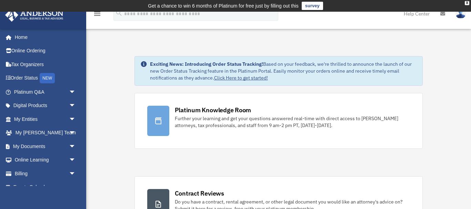
click at [313, 5] on link "survey" at bounding box center [312, 6] width 21 height 8
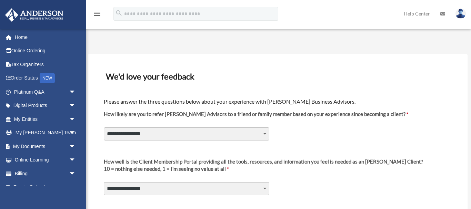
select select "********"
click option "*" at bounding box center [0, 0] width 0 height 0
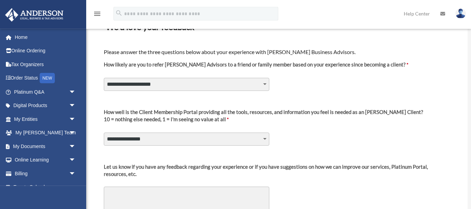
scroll to position [70, 0]
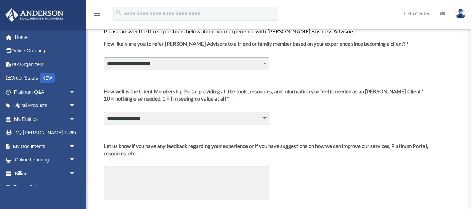
click at [104, 112] on select "**********" at bounding box center [186, 118] width 165 height 13
select select "********"
click option "*" at bounding box center [0, 0] width 0 height 0
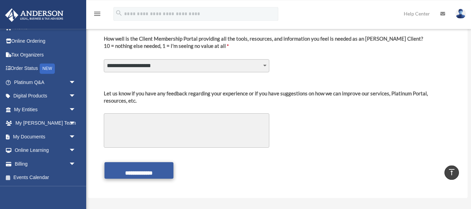
scroll to position [176, 0]
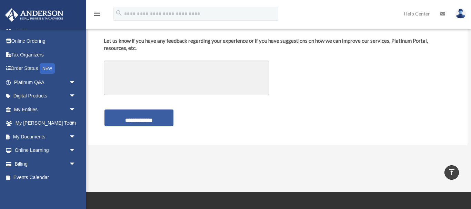
click at [132, 120] on input "**********" at bounding box center [138, 118] width 69 height 17
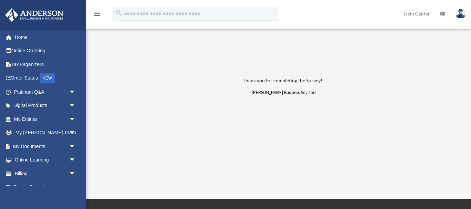
click at [441, 13] on icon at bounding box center [442, 13] width 5 height 5
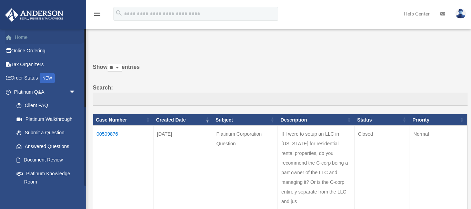
click at [24, 37] on link "Home" at bounding box center [45, 37] width 81 height 14
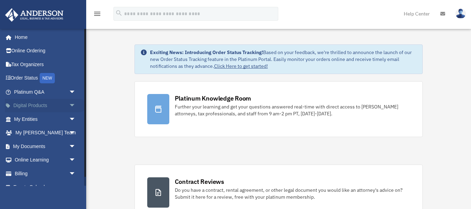
scroll to position [10, 0]
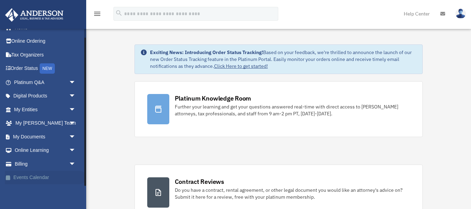
click at [34, 175] on link "Events Calendar" at bounding box center [45, 178] width 81 height 14
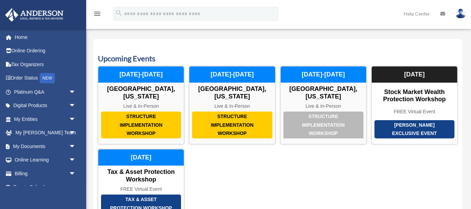
click at [459, 13] on img at bounding box center [460, 14] width 10 height 10
click at [415, 14] on link "Help Center" at bounding box center [417, 13] width 37 height 27
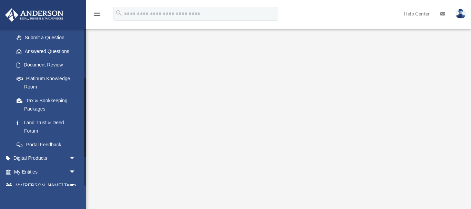
scroll to position [99, 0]
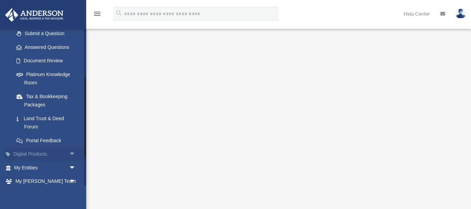
click at [33, 150] on link "Digital Products arrow_drop_down" at bounding box center [45, 155] width 81 height 14
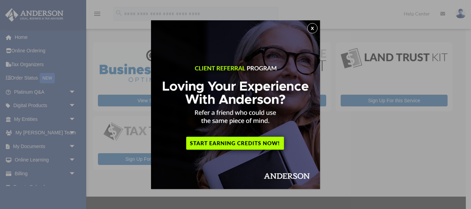
click at [313, 27] on button "x" at bounding box center [312, 28] width 10 height 10
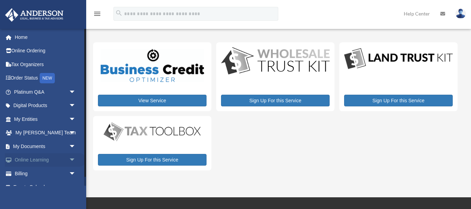
click at [23, 159] on link "Online Learning arrow_drop_down" at bounding box center [45, 160] width 81 height 14
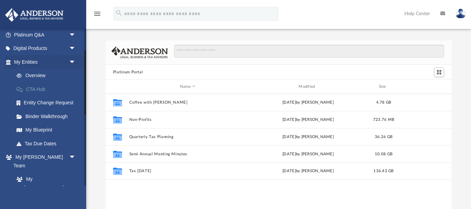
scroll to position [66, 0]
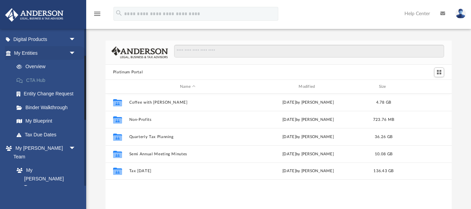
click at [67, 109] on link "Binder Walkthrough" at bounding box center [48, 108] width 77 height 14
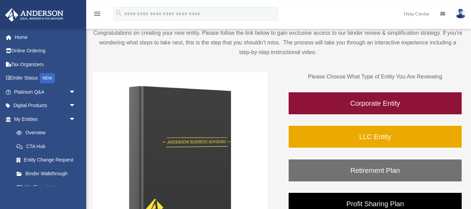
scroll to position [70, 0]
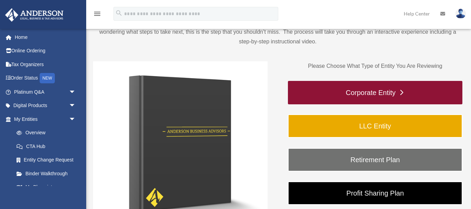
click at [350, 89] on link "Corporate Entity" at bounding box center [375, 92] width 174 height 23
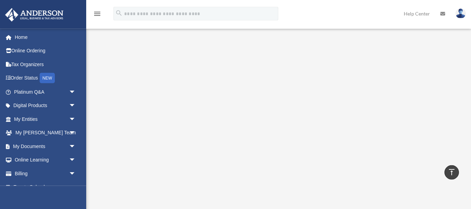
scroll to position [70, 0]
click at [100, 14] on icon "menu" at bounding box center [97, 14] width 8 height 8
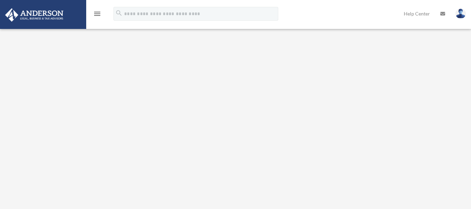
click at [100, 14] on icon "menu" at bounding box center [97, 14] width 8 height 8
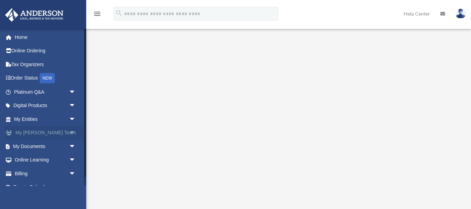
click at [72, 131] on span "arrow_drop_down" at bounding box center [76, 133] width 14 height 14
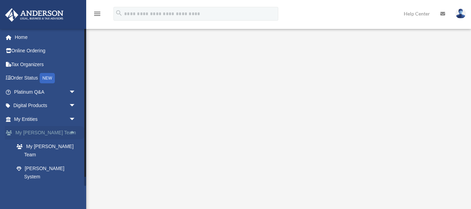
click at [72, 131] on span "arrow_drop_up" at bounding box center [76, 133] width 14 height 14
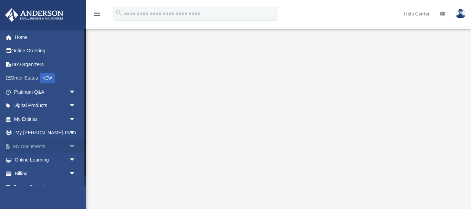
click at [71, 147] on span "arrow_drop_down" at bounding box center [76, 147] width 14 height 14
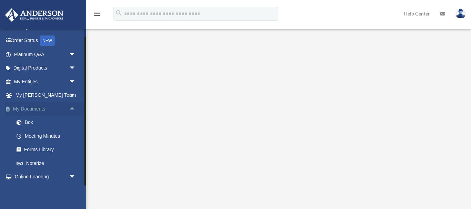
scroll to position [64, 0]
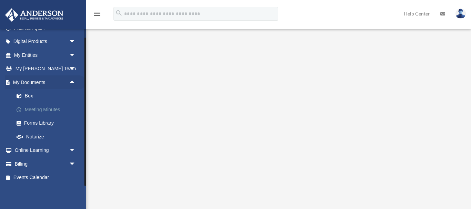
click at [49, 109] on link "Meeting Minutes" at bounding box center [48, 110] width 77 height 14
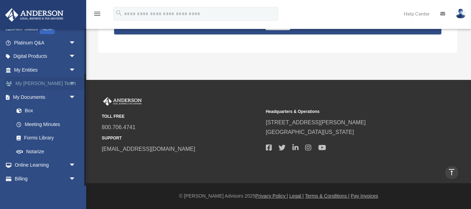
scroll to position [64, 0]
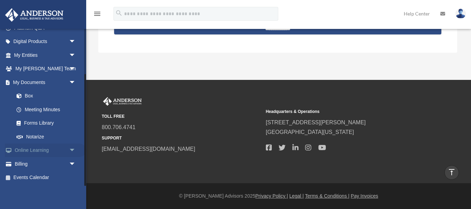
click at [40, 151] on link "Online Learning arrow_drop_down" at bounding box center [45, 151] width 81 height 14
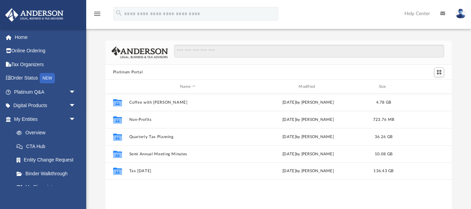
scroll to position [157, 346]
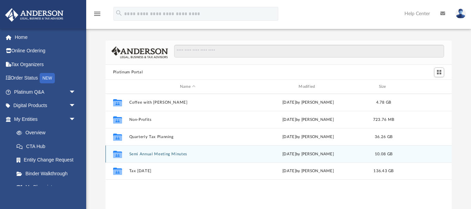
click at [160, 152] on div "Collaborated Folder Semi Annual Meeting Minutes Fri Apr 18 2025 by Matthew Moor…" at bounding box center [278, 153] width 346 height 17
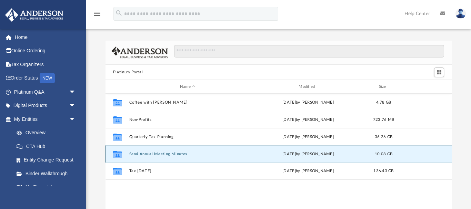
click at [160, 152] on div "Collaborated Folder Semi Annual Meeting Minutes Fri Apr 18 2025 by Matthew Moor…" at bounding box center [278, 153] width 346 height 17
click at [118, 154] on icon "grid" at bounding box center [117, 156] width 9 height 6
click at [173, 153] on button "Semi Annual Meeting Minutes" at bounding box center [187, 154] width 117 height 4
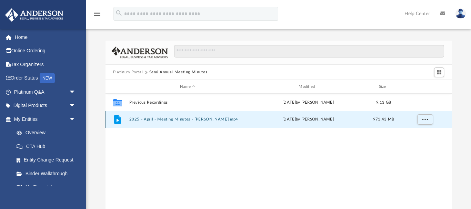
click at [161, 119] on button "2025 - April - Meeting Minutes - EJ McCaffrey.mp4" at bounding box center [187, 120] width 117 height 4
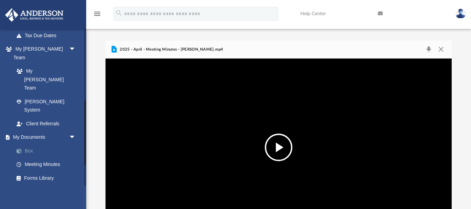
scroll to position [199, 0]
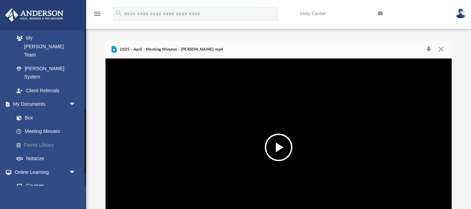
click at [29, 138] on link "Forms Library" at bounding box center [48, 145] width 77 height 14
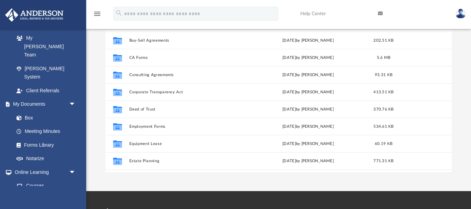
scroll to position [79, 0]
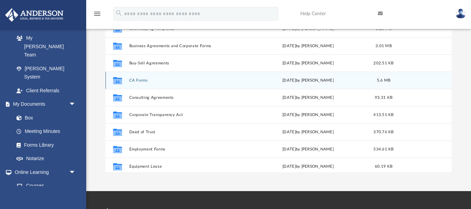
click at [138, 79] on button "CA Forms" at bounding box center [187, 80] width 117 height 4
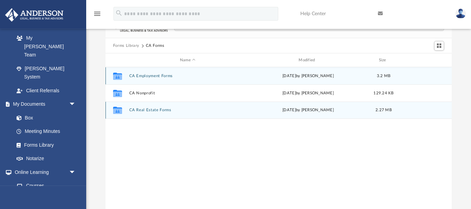
scroll to position [0, 0]
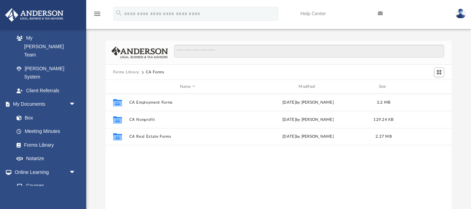
click at [132, 71] on button "Forms Library" at bounding box center [126, 72] width 26 height 6
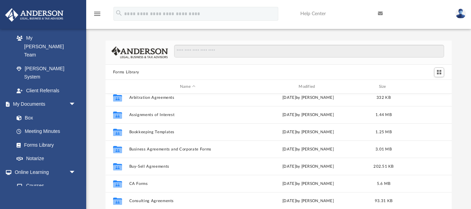
scroll to position [46, 0]
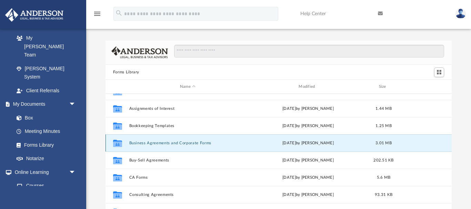
click at [135, 142] on button "Business Agreements and Corporate Forms" at bounding box center [187, 143] width 117 height 4
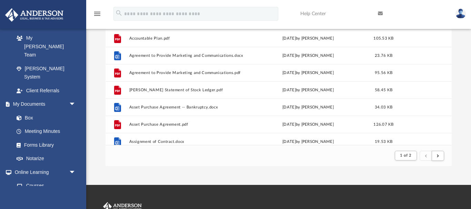
scroll to position [0, 0]
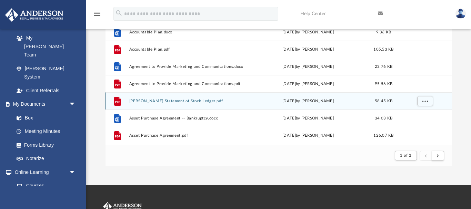
click at [151, 101] on button "Anderson Statement of Stock Ledger.pdf" at bounding box center [187, 101] width 117 height 4
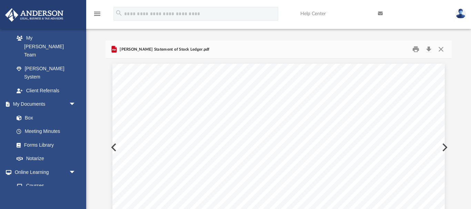
click at [131, 49] on span "Anderson Statement of Stock Ledger.pdf" at bounding box center [163, 50] width 91 height 6
click at [115, 43] on div "Anderson Statement of Stock Ledger.pdf" at bounding box center [278, 50] width 346 height 18
click at [113, 49] on icon "Preview" at bounding box center [113, 49] width 5 height 7
click at [443, 49] on button "Close" at bounding box center [441, 49] width 12 height 11
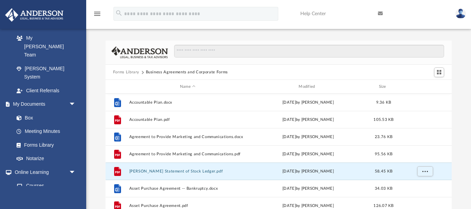
click at [126, 71] on button "Forms Library" at bounding box center [126, 72] width 26 height 6
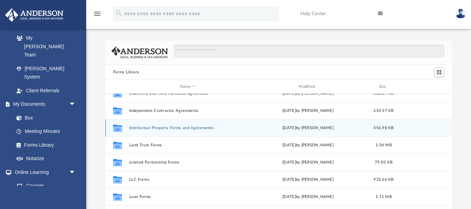
scroll to position [273, 0]
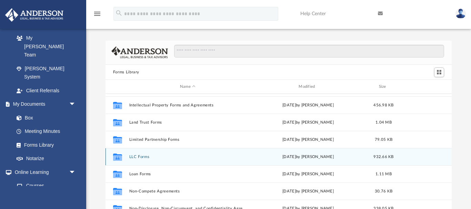
click at [140, 155] on div "Collaborated Folder LLC Forms Wed Jan 11 2023 by Mary Acree 932.66 KB" at bounding box center [278, 156] width 346 height 17
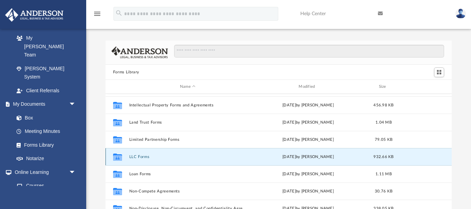
click at [136, 157] on button "LLC Forms" at bounding box center [187, 157] width 117 height 4
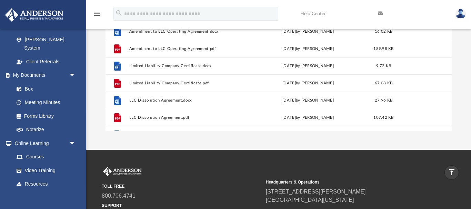
scroll to position [0, 0]
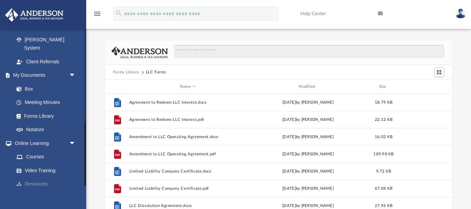
click at [38, 178] on link "Resources" at bounding box center [48, 185] width 77 height 14
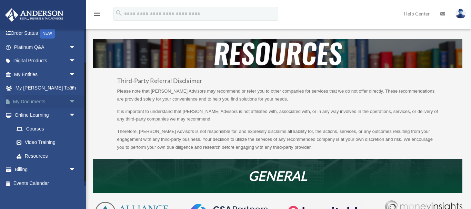
scroll to position [51, 0]
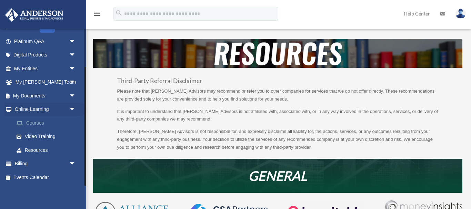
click at [36, 121] on link "Courses" at bounding box center [48, 123] width 77 height 14
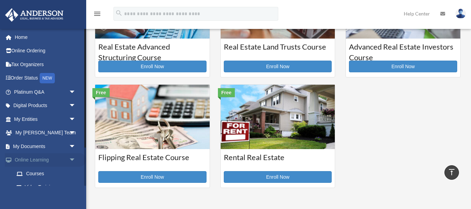
scroll to position [51, 0]
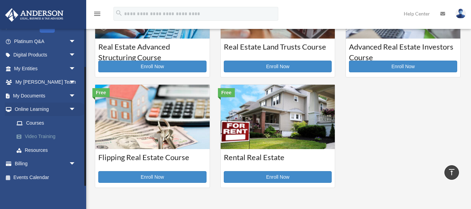
click at [30, 137] on link "Video Training" at bounding box center [48, 137] width 77 height 14
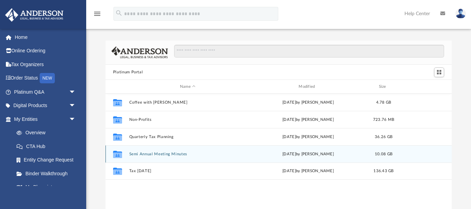
scroll to position [157, 346]
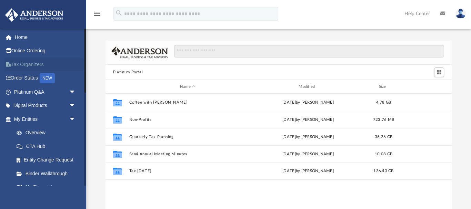
click at [27, 64] on link "Tax Organizers" at bounding box center [45, 65] width 81 height 14
click at [42, 146] on link "CTA Hub" at bounding box center [48, 147] width 77 height 14
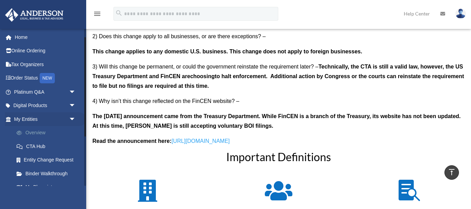
scroll to position [33, 0]
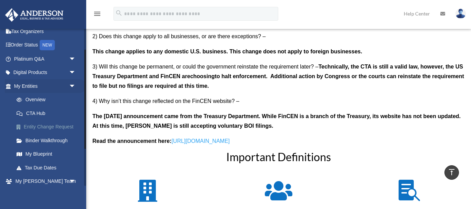
click at [30, 128] on link "Entity Change Request" at bounding box center [48, 127] width 77 height 14
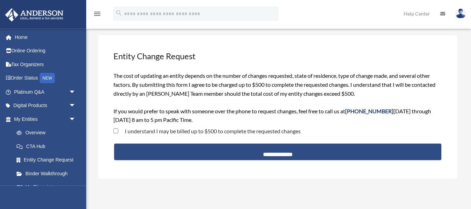
scroll to position [35, 0]
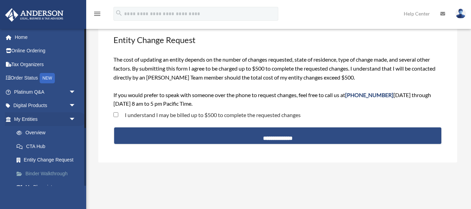
click at [40, 171] on link "Binder Walkthrough" at bounding box center [48, 174] width 77 height 14
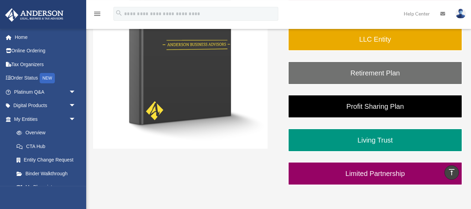
scroll to position [176, 0]
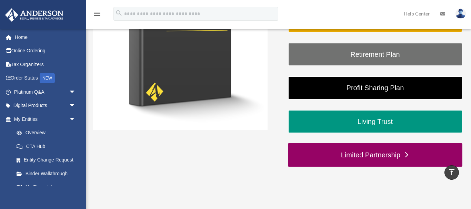
click at [342, 151] on link "Limited Partnership" at bounding box center [375, 154] width 174 height 23
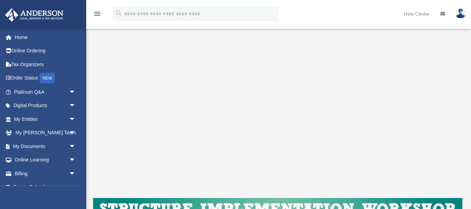
scroll to position [176, 0]
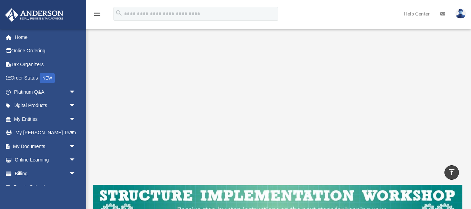
click at [97, 13] on icon "menu" at bounding box center [97, 14] width 8 height 8
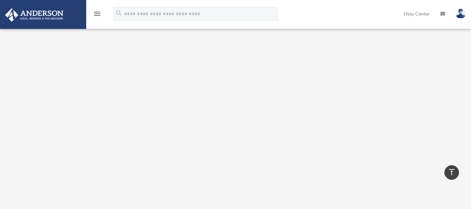
scroll to position [0, 0]
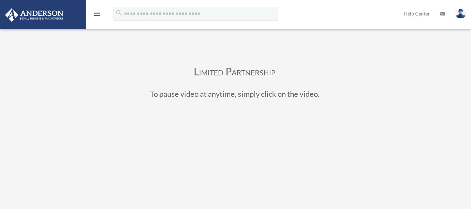
click at [96, 14] on icon "menu" at bounding box center [97, 14] width 8 height 8
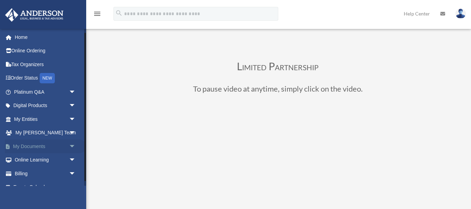
scroll to position [10, 0]
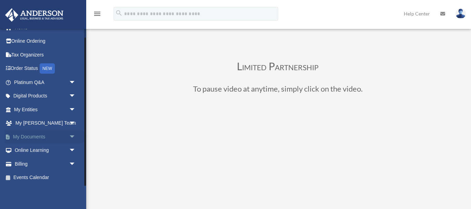
click at [24, 137] on link "My Documents arrow_drop_down" at bounding box center [45, 137] width 81 height 14
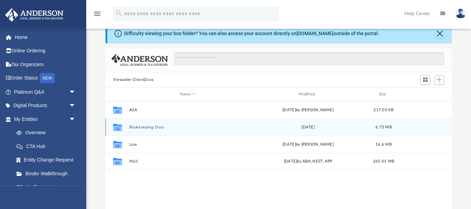
scroll to position [35, 0]
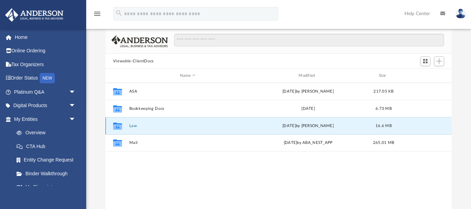
click at [130, 125] on button "Law" at bounding box center [187, 126] width 117 height 4
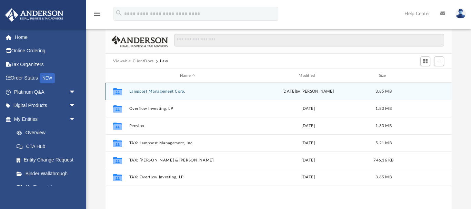
click at [155, 91] on button "Lamppost Management Corp." at bounding box center [187, 91] width 117 height 4
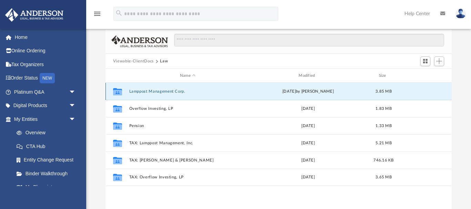
click at [155, 91] on button "Lamppost Management Corp." at bounding box center [187, 91] width 117 height 4
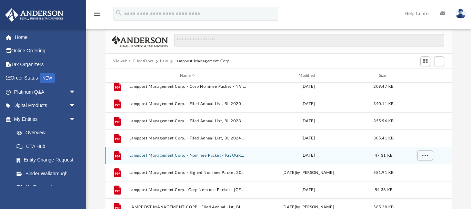
scroll to position [99, 0]
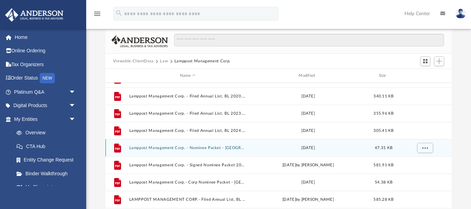
click at [120, 147] on icon "grid" at bounding box center [117, 148] width 7 height 9
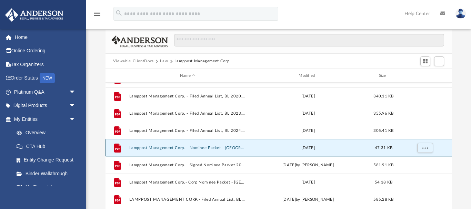
click at [118, 147] on icon "grid" at bounding box center [117, 148] width 7 height 9
click at [424, 148] on span "More options" at bounding box center [425, 148] width 6 height 4
click at [424, 150] on button "More options" at bounding box center [425, 148] width 16 height 10
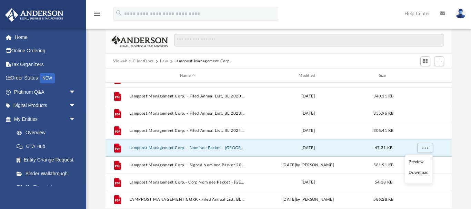
click at [418, 172] on li "Download" at bounding box center [419, 172] width 20 height 7
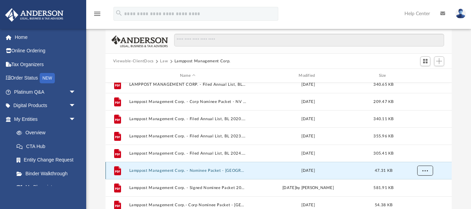
scroll to position [0, 0]
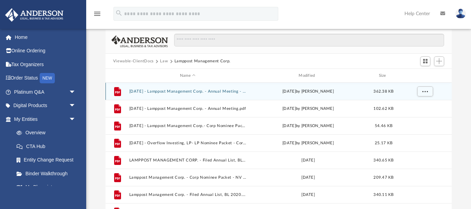
click at [120, 90] on icon "grid" at bounding box center [117, 91] width 7 height 9
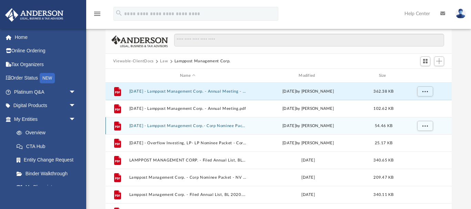
click at [155, 129] on div "File [DATE] - Lamppost Management Corp.- Corp Nominee Packet - NV - Conga.pdf […" at bounding box center [278, 125] width 346 height 17
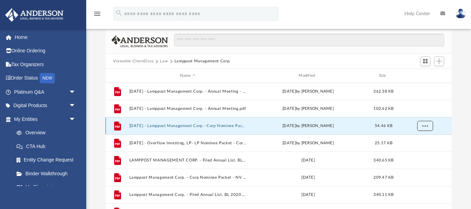
click at [429, 127] on button "More options" at bounding box center [425, 126] width 16 height 10
click at [417, 152] on li "Download" at bounding box center [419, 150] width 20 height 7
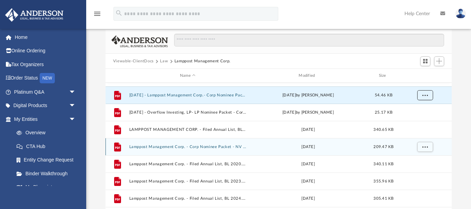
scroll to position [23, 0]
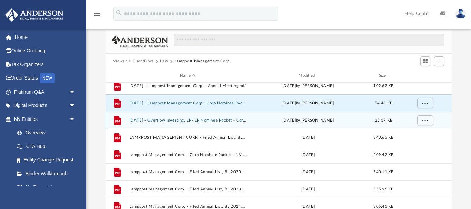
click at [118, 122] on icon "grid" at bounding box center [117, 121] width 5 height 2
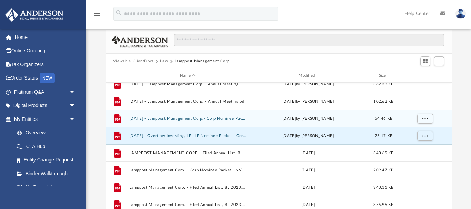
scroll to position [0, 0]
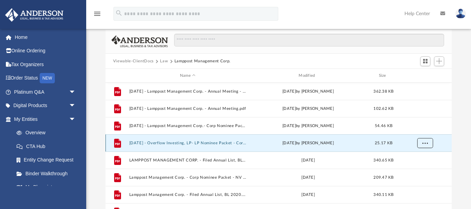
click at [424, 143] on span "More options" at bounding box center [425, 143] width 6 height 4
click at [416, 167] on li "Download" at bounding box center [419, 167] width 20 height 7
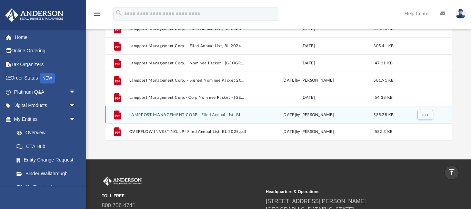
scroll to position [105, 0]
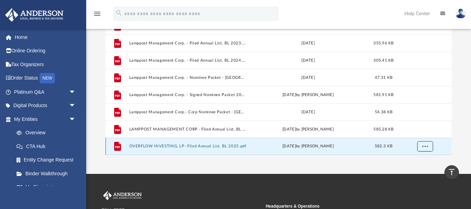
click at [425, 147] on span "More options" at bounding box center [425, 146] width 6 height 4
click at [417, 133] on li "Download" at bounding box center [419, 131] width 20 height 7
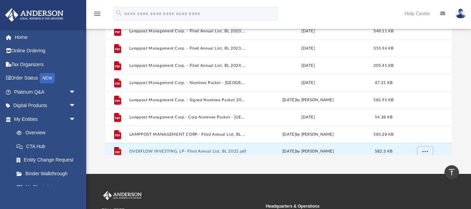
scroll to position [99, 0]
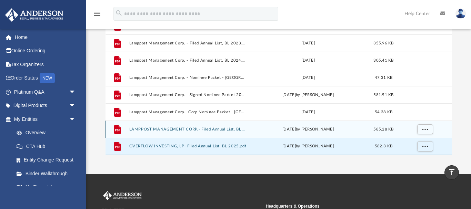
click at [197, 128] on button "LAMPPOST MANAGEMENT CORP.- Filed Annual List, BL 2025.pdf" at bounding box center [187, 129] width 117 height 4
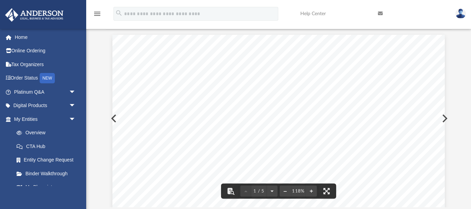
scroll to position [0, 0]
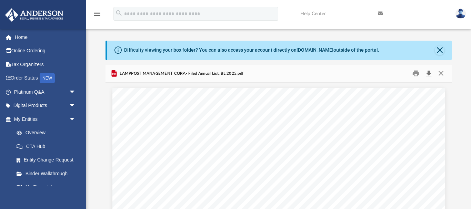
click at [429, 71] on button "Download" at bounding box center [428, 73] width 12 height 11
click at [439, 52] on button "Close" at bounding box center [440, 51] width 10 height 10
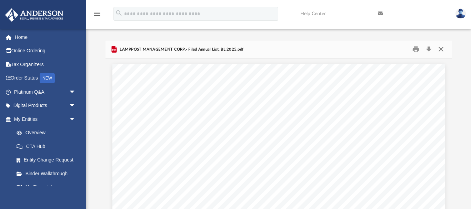
click at [437, 46] on button "Close" at bounding box center [441, 49] width 12 height 11
